Goal: Participate in discussion: Engage in conversation with other users on a specific topic

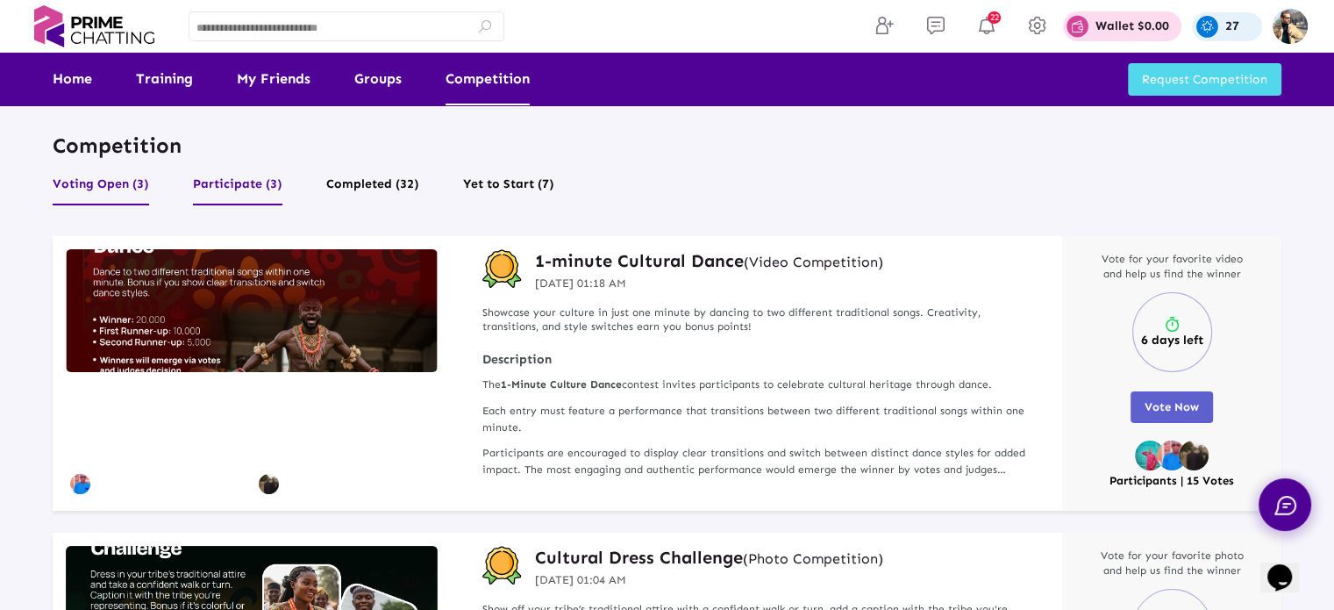
click at [260, 177] on button "Participate (3)" at bounding box center [237, 188] width 89 height 33
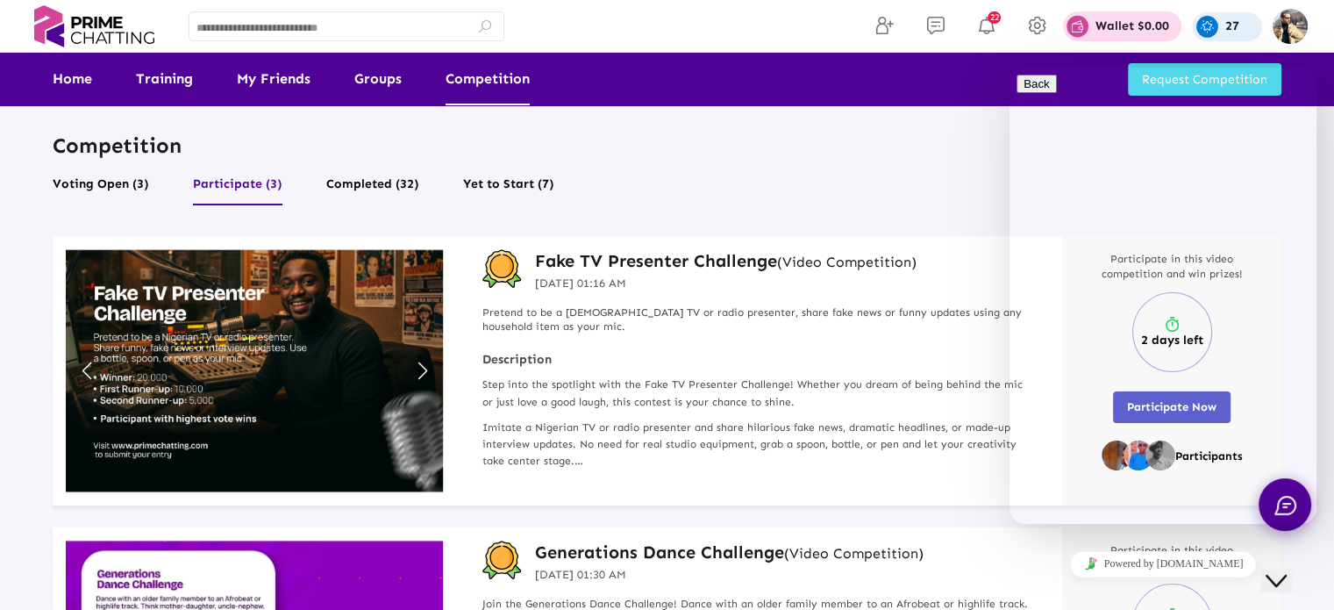
click at [1284, 570] on icon "Close Chat This icon closes the chat window." at bounding box center [1276, 580] width 21 height 21
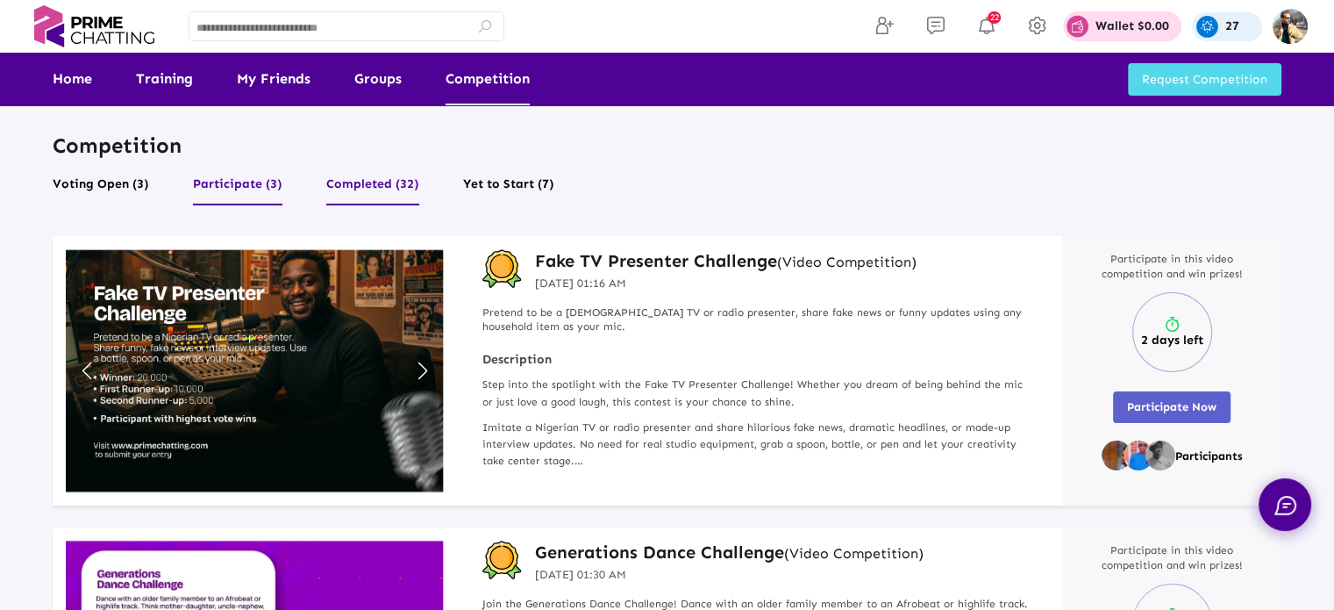
click at [368, 177] on button "Completed (32)" at bounding box center [372, 188] width 93 height 33
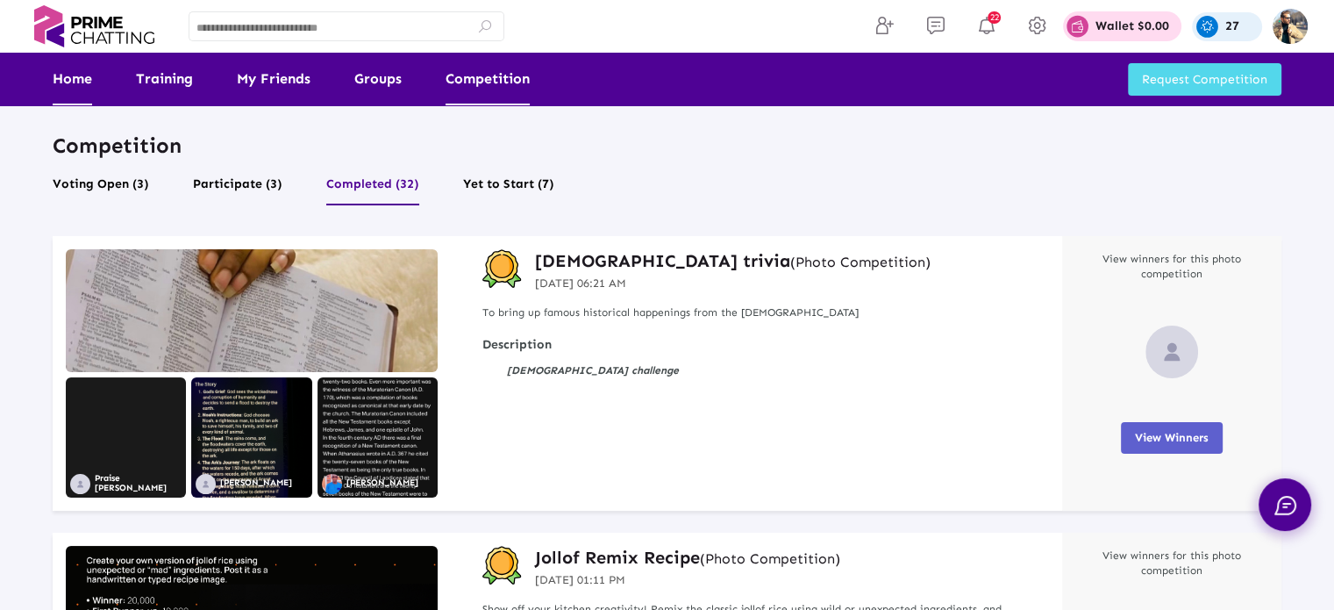
click at [67, 72] on link "Home" at bounding box center [72, 79] width 39 height 53
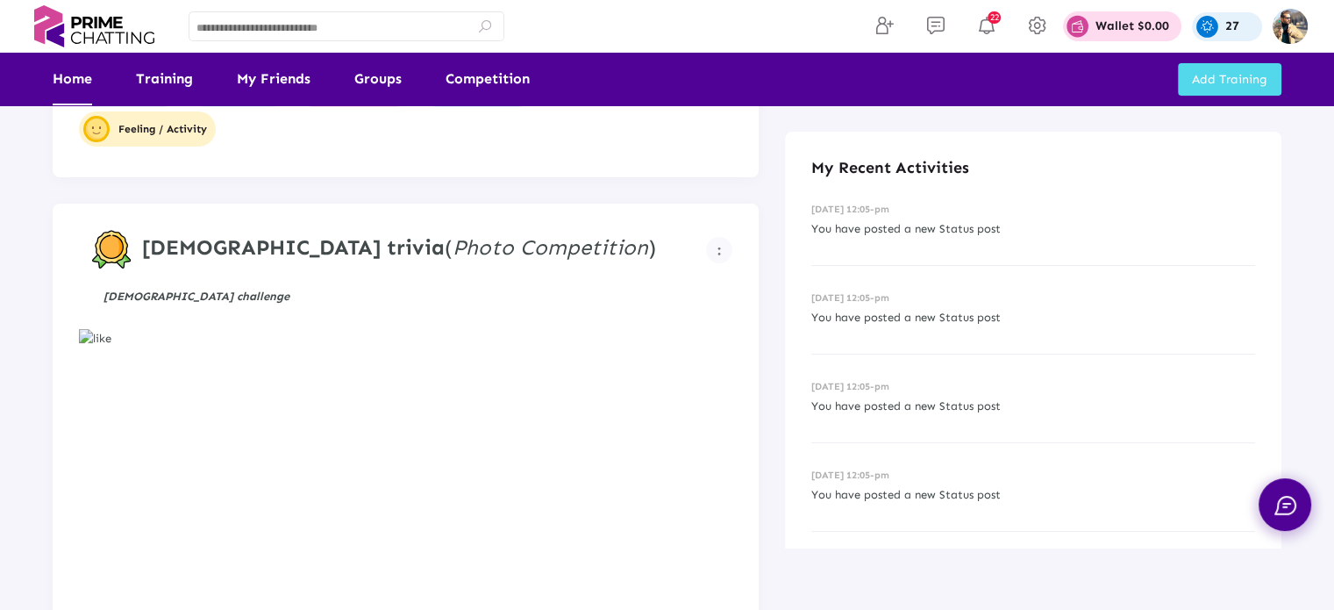
scroll to position [263, 0]
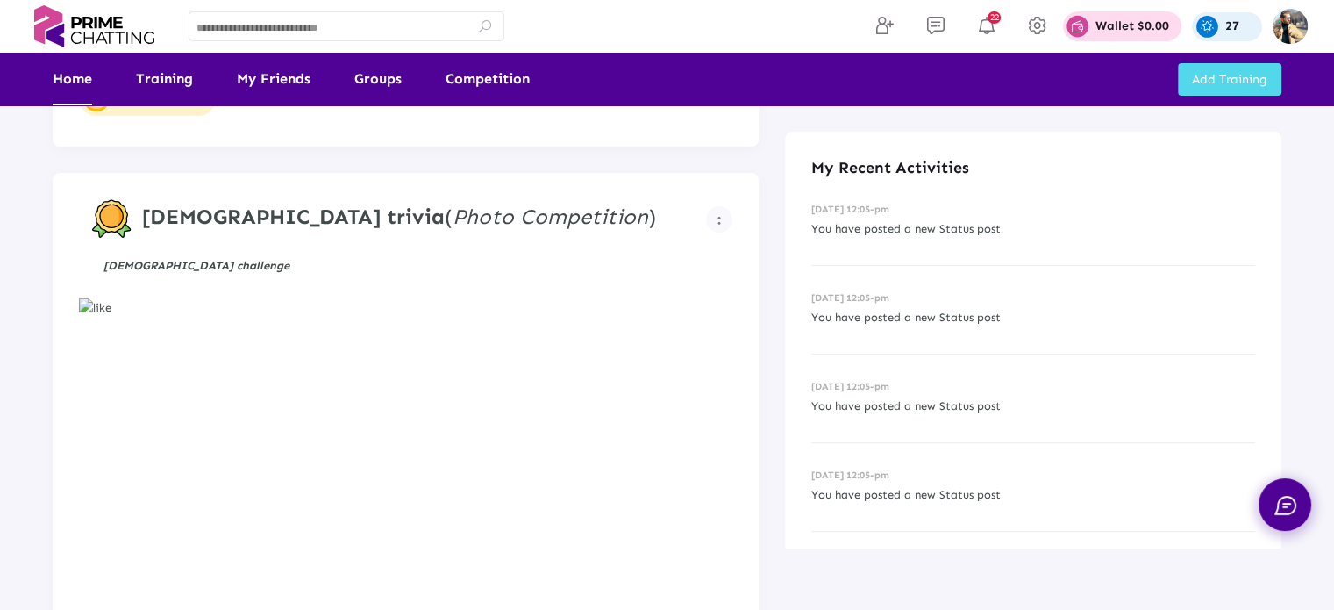
click at [94, 309] on img at bounding box center [406, 482] width 654 height 368
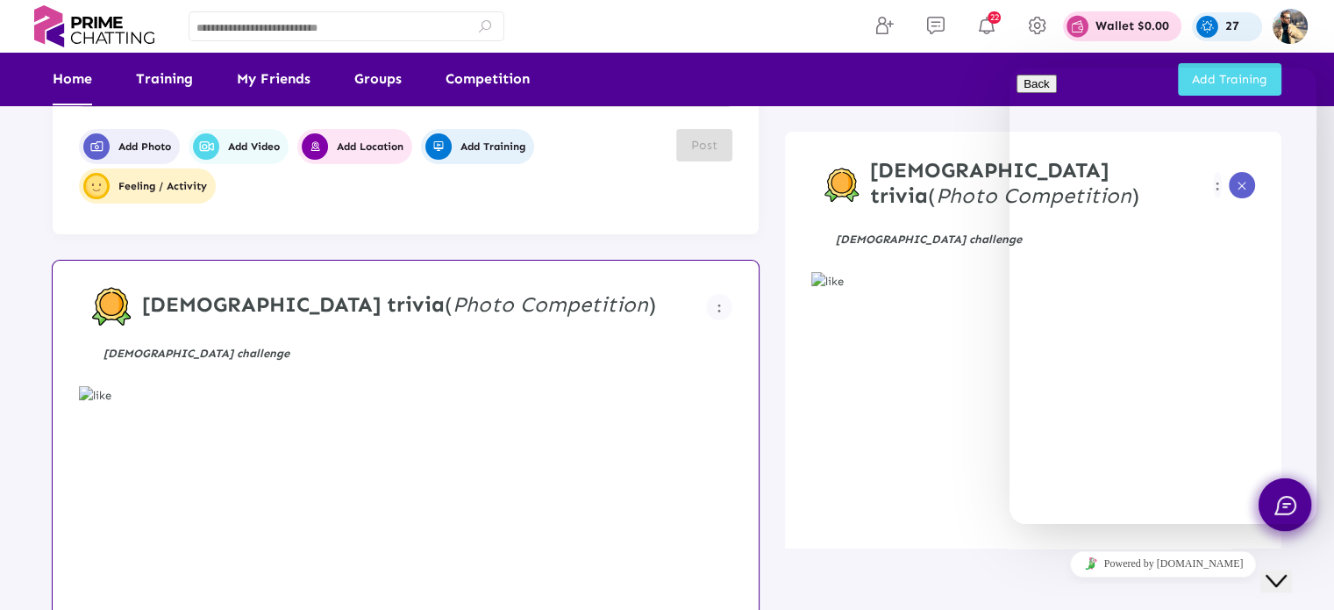
scroll to position [175, 0]
